Goal: Navigation & Orientation: Find specific page/section

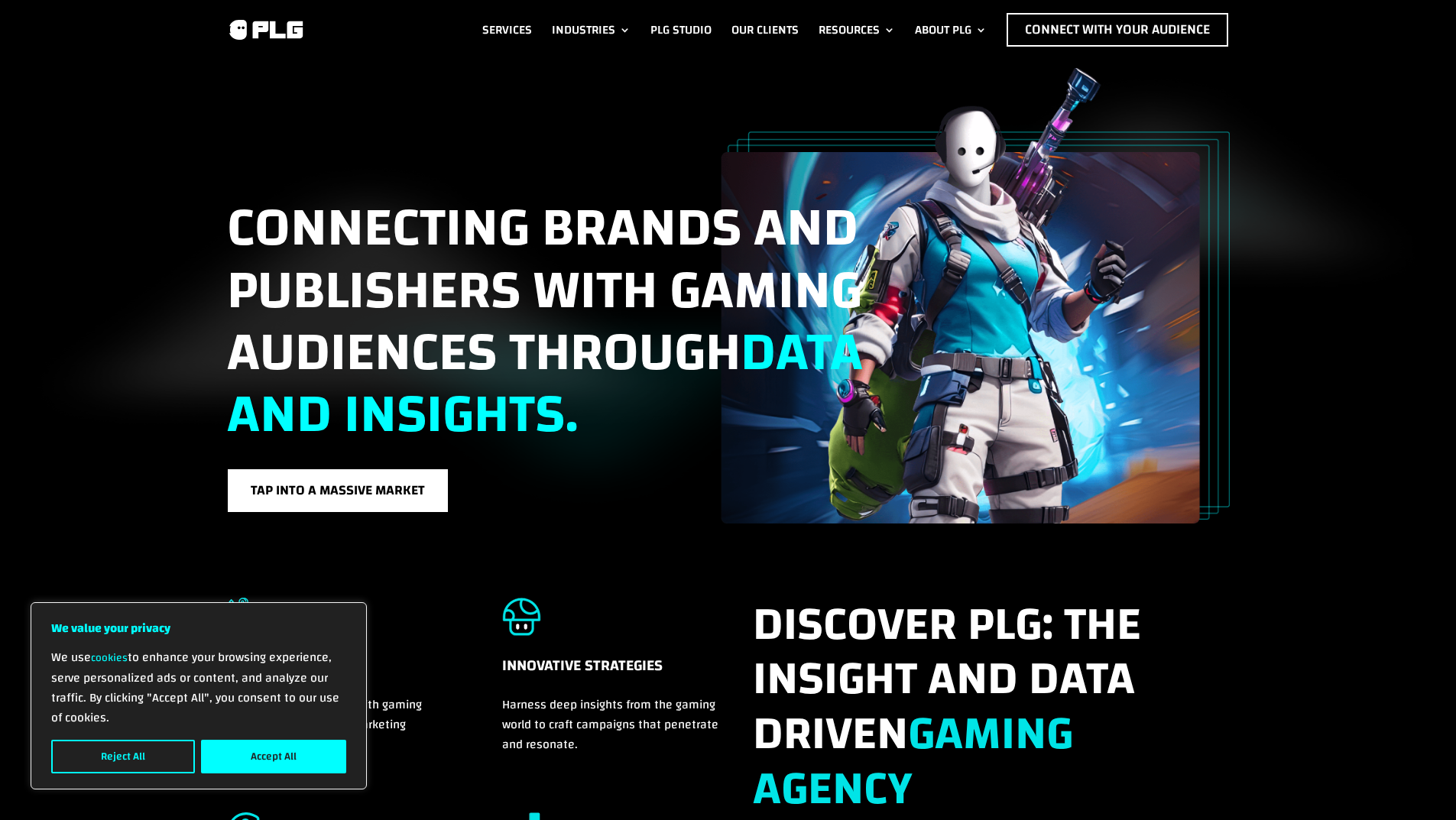
click at [519, 30] on link "Services" at bounding box center [507, 29] width 50 height 34
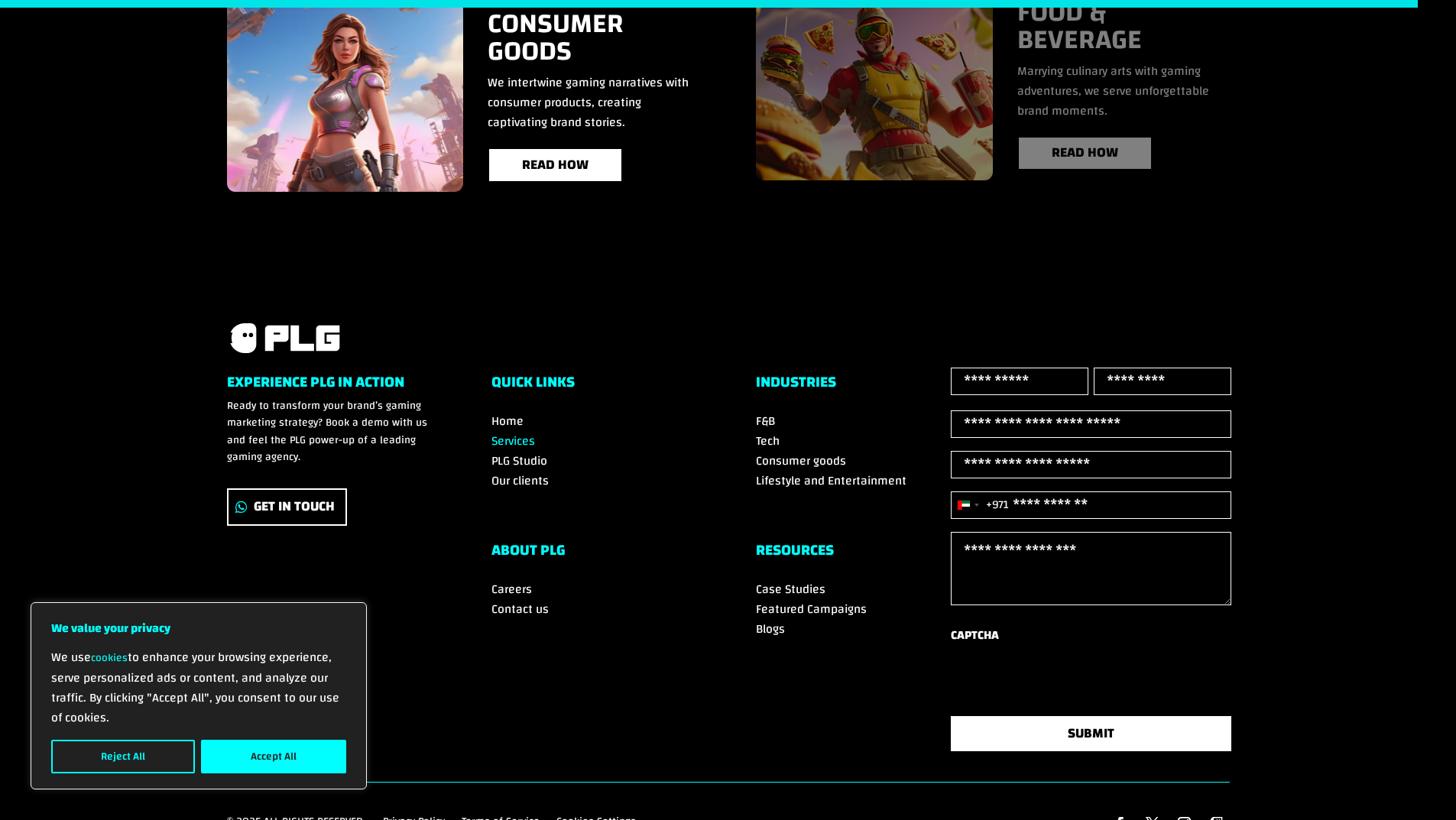
scroll to position [3057, 0]
